Goal: Information Seeking & Learning: Learn about a topic

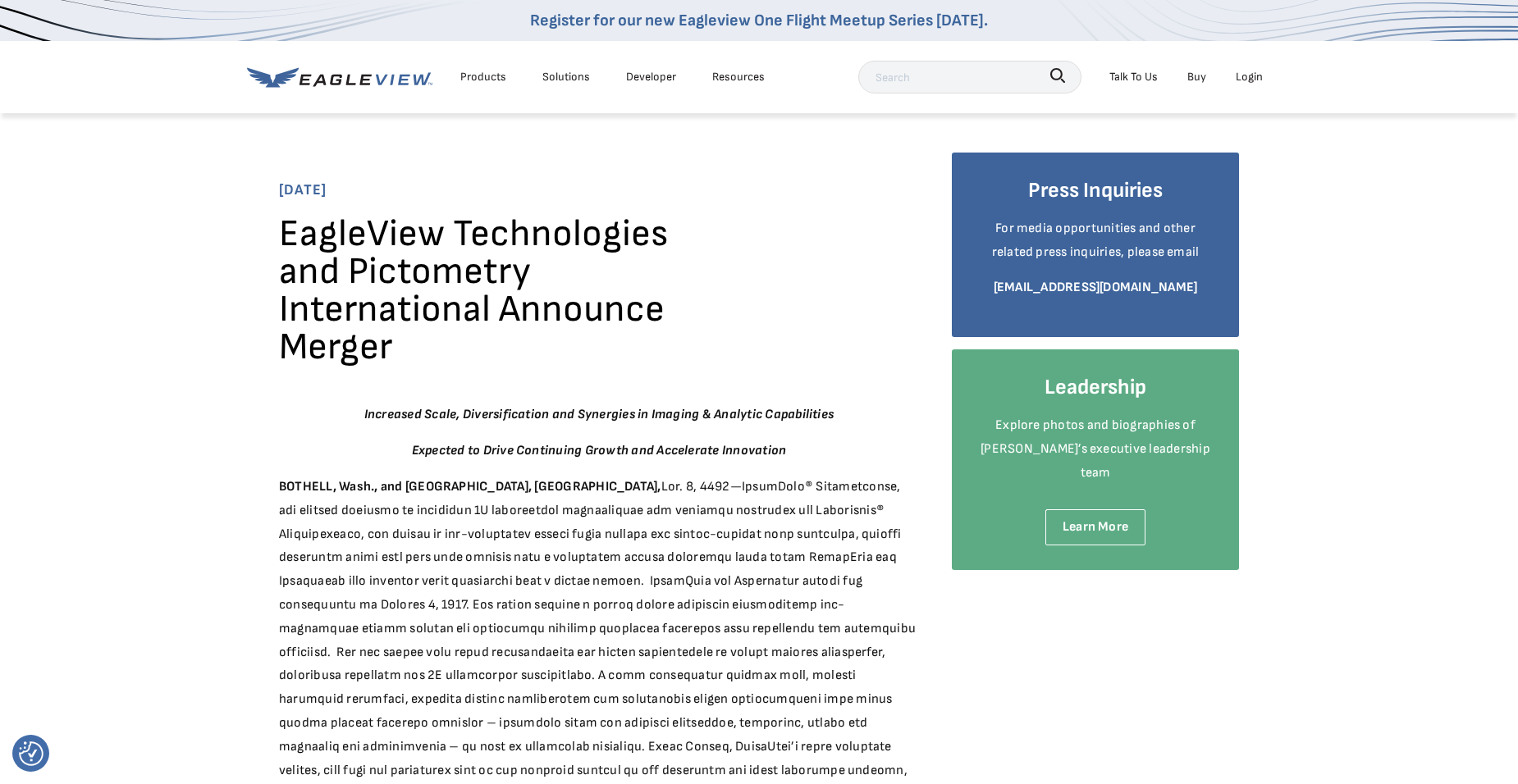
click at [492, 70] on div "Products" at bounding box center [483, 76] width 46 height 20
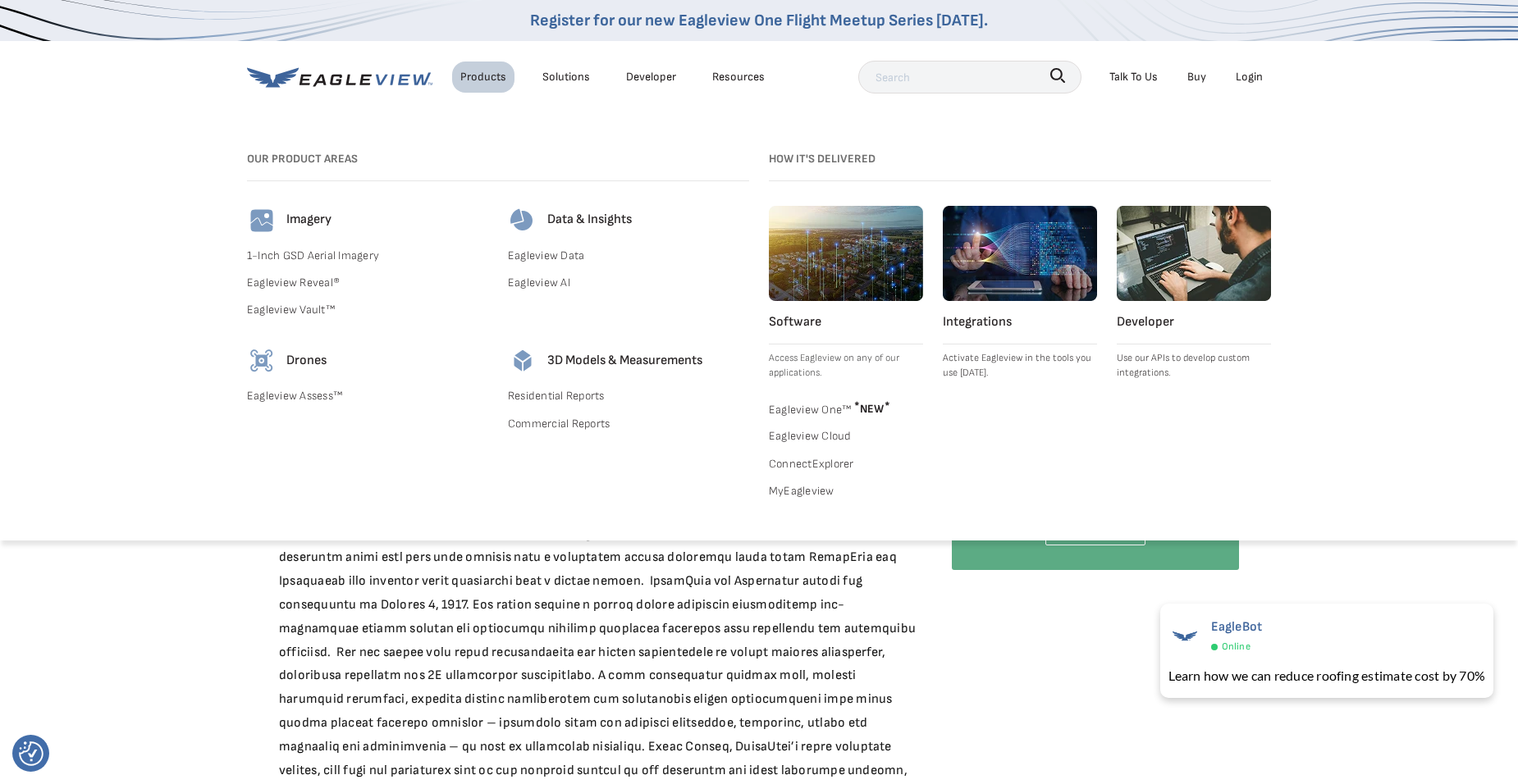
click at [798, 412] on link "Eagleview One™ * NEW *" at bounding box center [845, 406] width 155 height 26
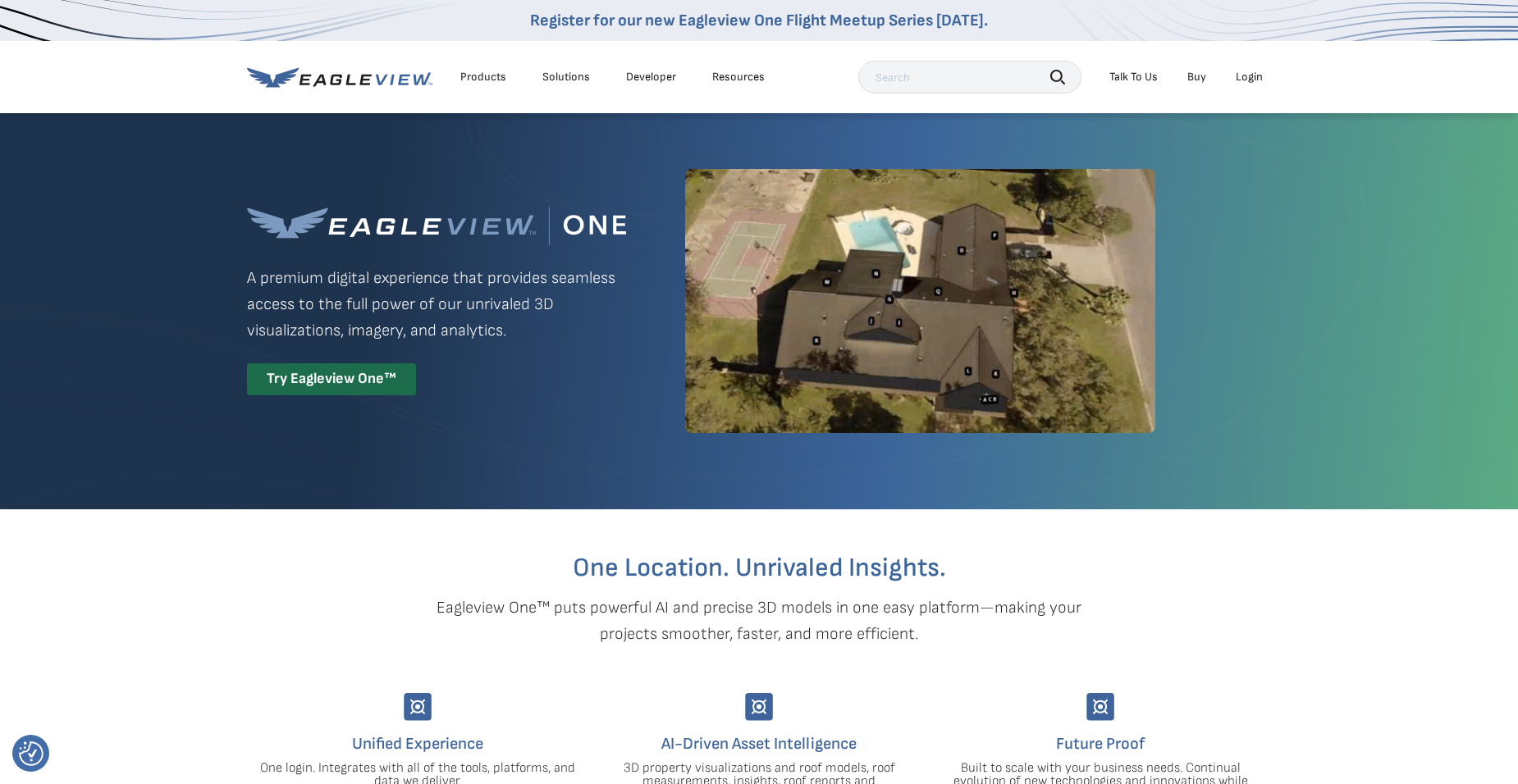
click at [371, 374] on div "Try Eagleview One™" at bounding box center [331, 379] width 169 height 32
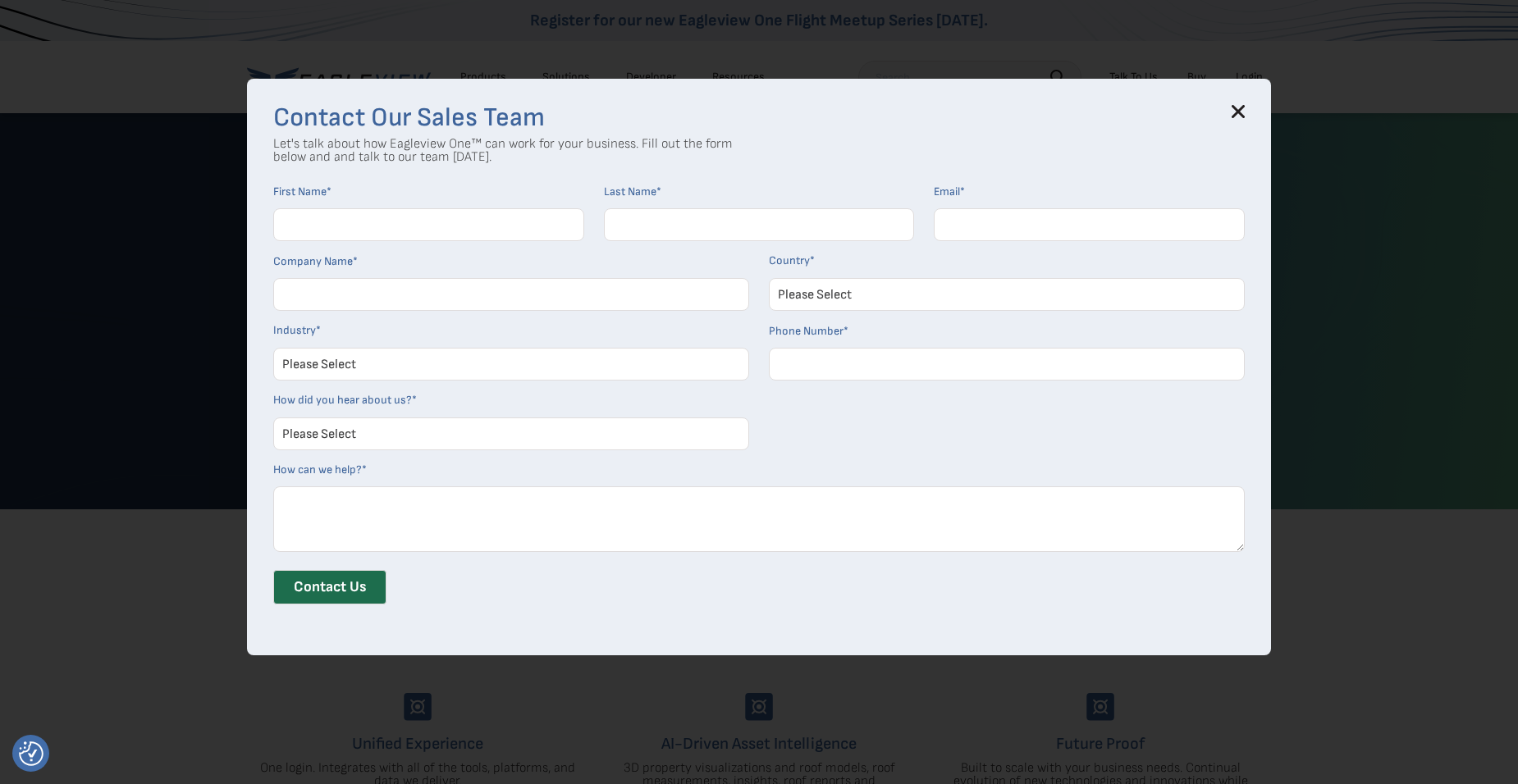
click at [1243, 110] on icon at bounding box center [1238, 111] width 11 height 11
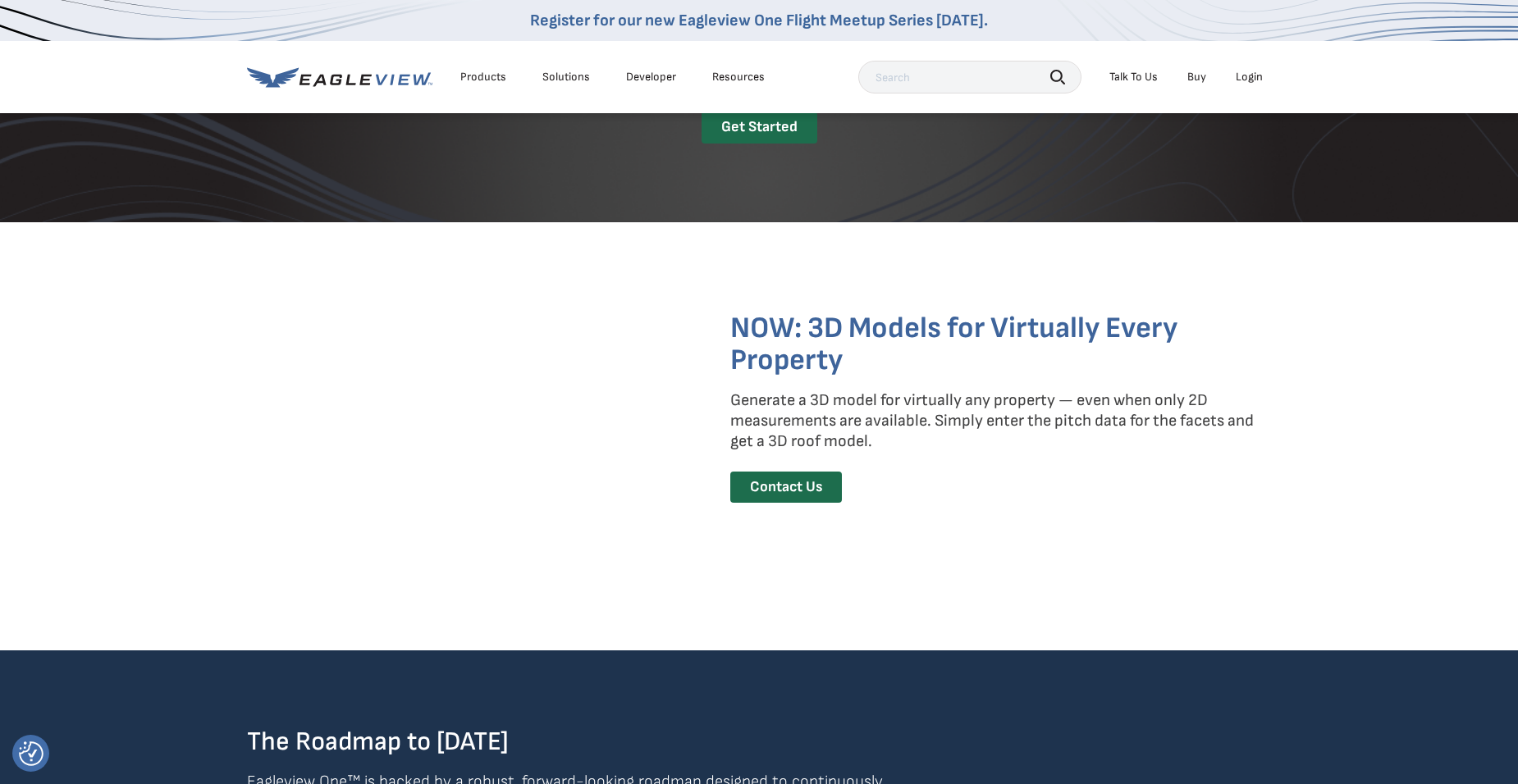
scroll to position [2324, 0]
